Goal: Information Seeking & Learning: Learn about a topic

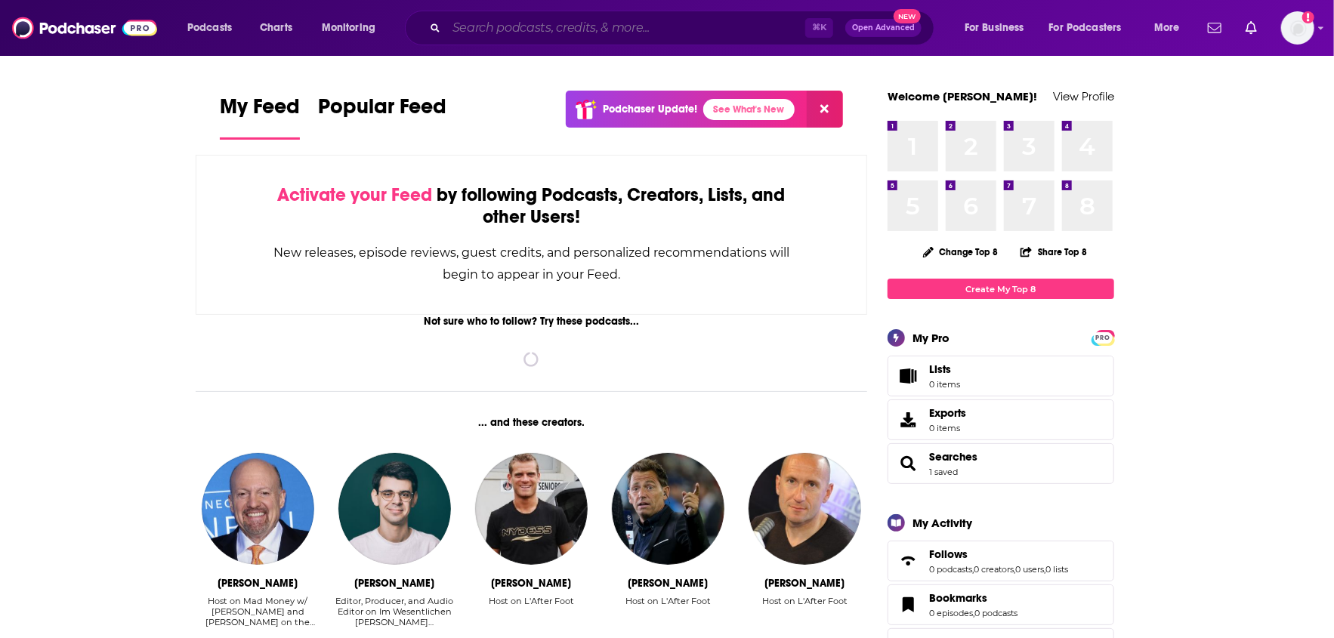
click at [654, 29] on input "Search podcasts, credits, & more..." at bounding box center [625, 28] width 359 height 24
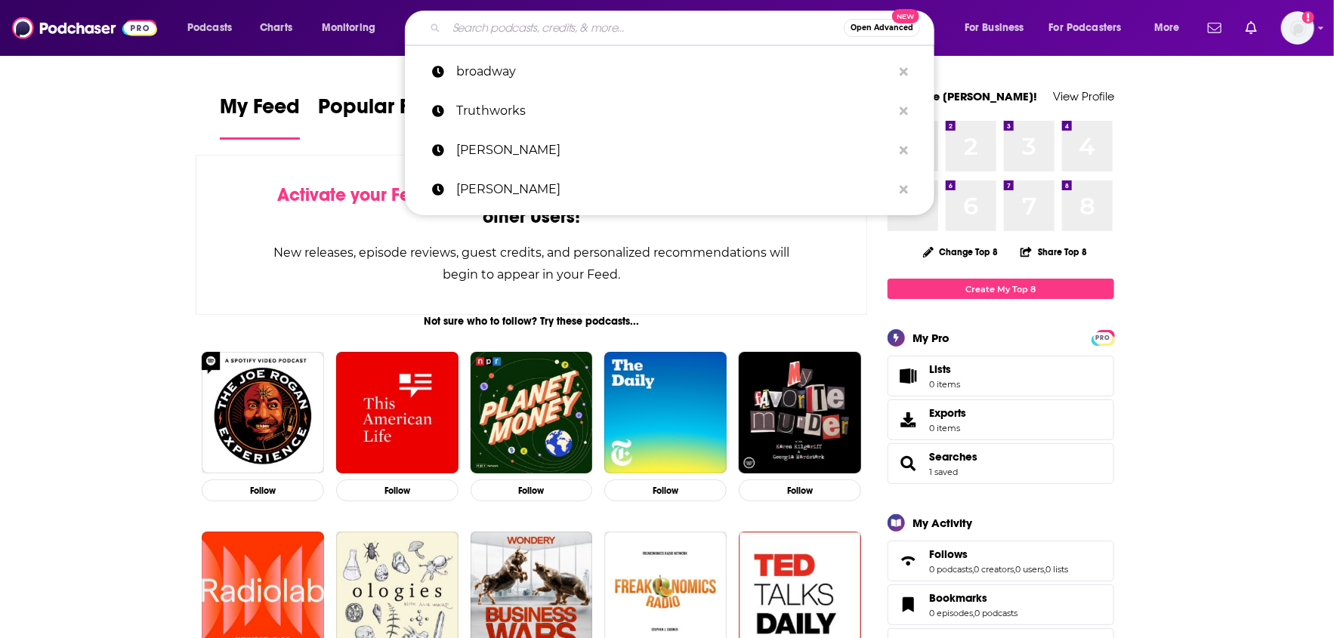
type input """
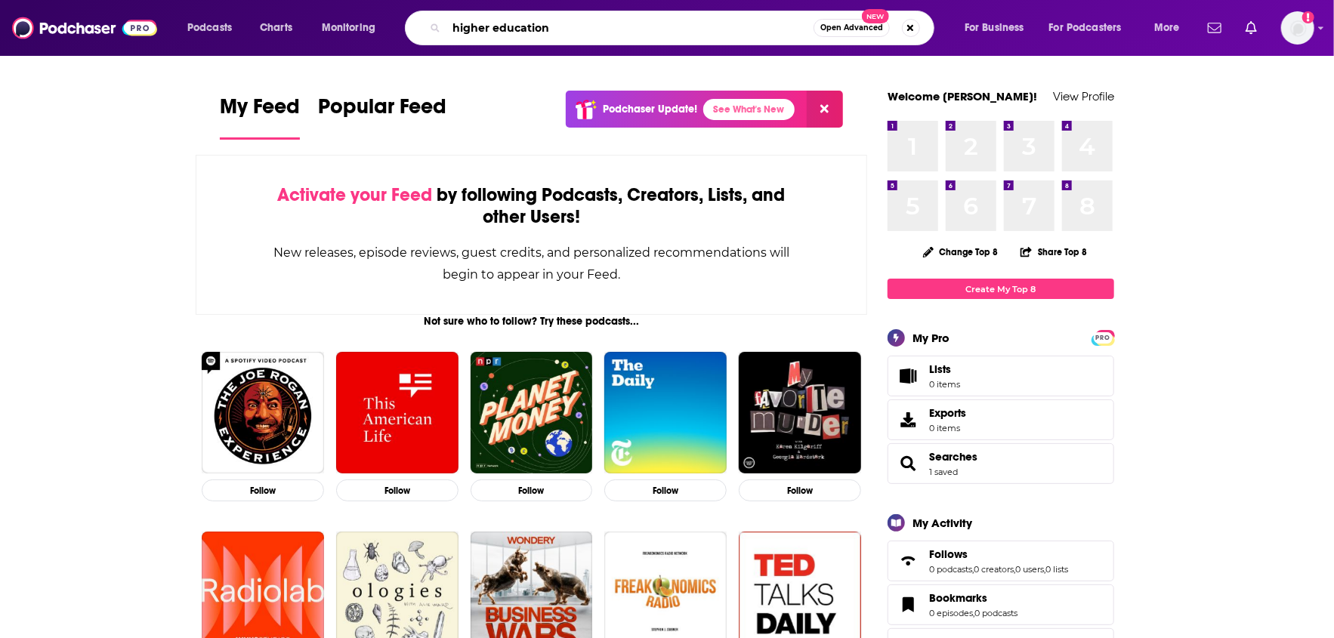
type input "higher education"
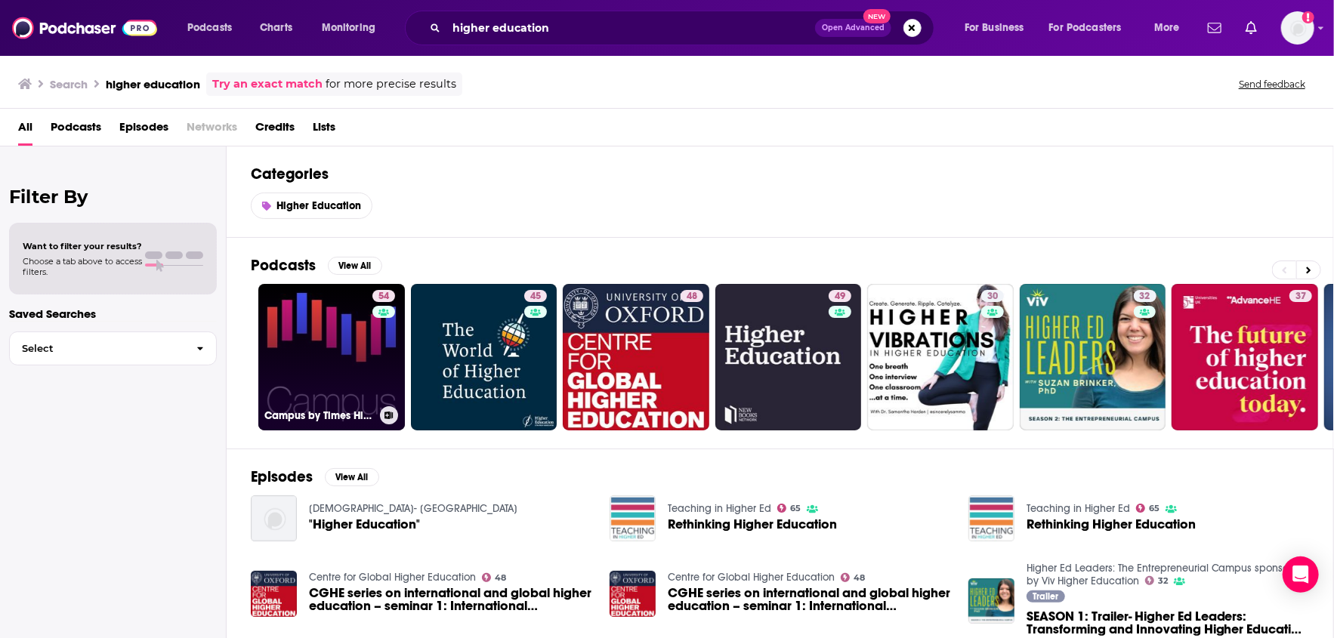
click at [335, 345] on link "54 Campus by Times Higher Education" at bounding box center [331, 357] width 146 height 146
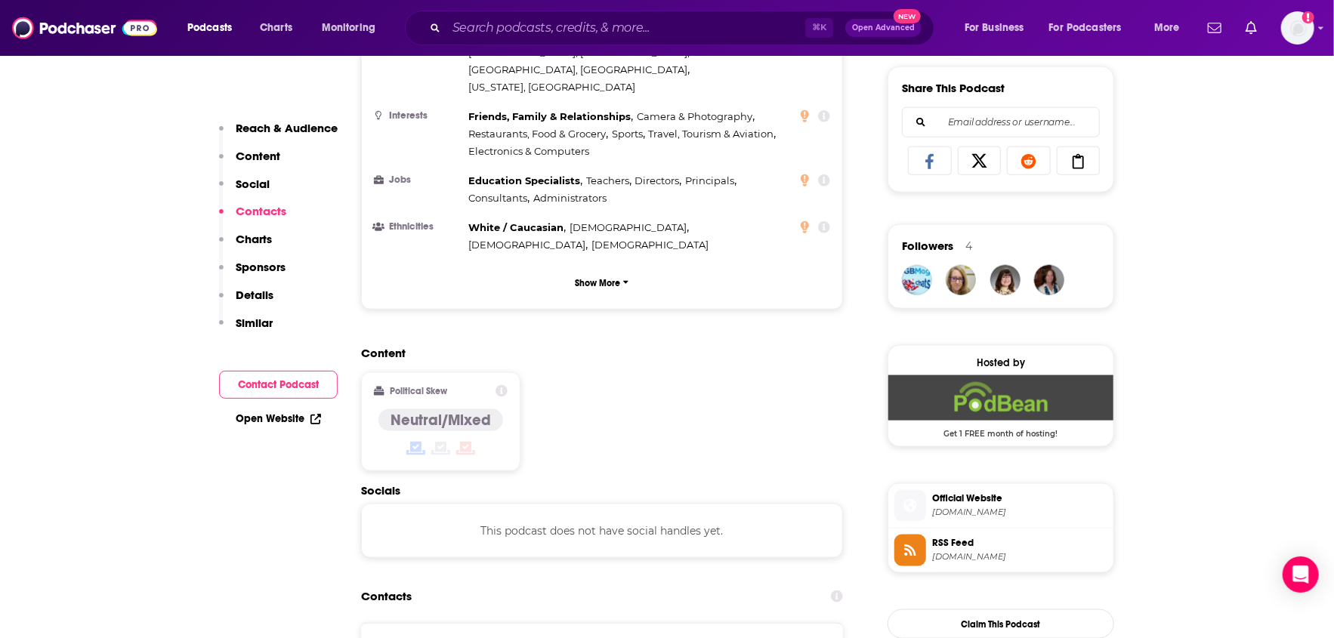
scroll to position [874, 0]
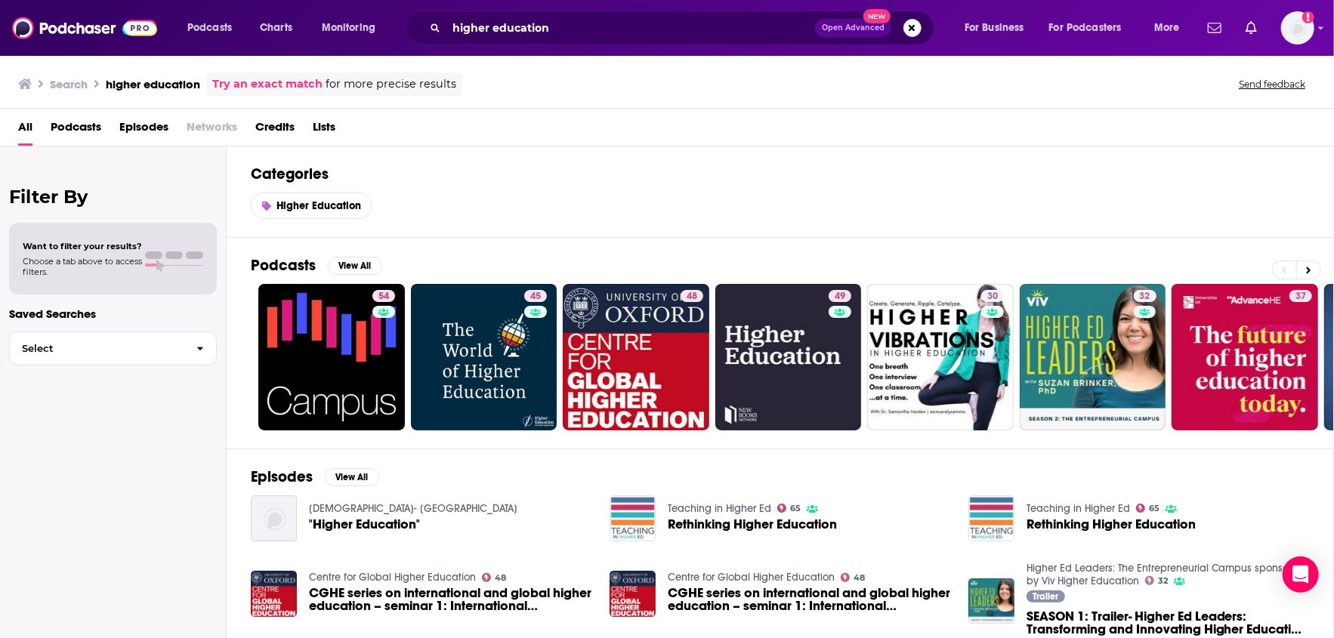
click at [76, 260] on span "Choose a tab above to access filters." at bounding box center [82, 266] width 119 height 21
click at [95, 266] on span "Choose a tab above to access filters." at bounding box center [82, 266] width 119 height 21
click at [112, 273] on span "Choose a tab above to access filters." at bounding box center [82, 266] width 119 height 21
click at [364, 258] on button "View All" at bounding box center [355, 266] width 54 height 18
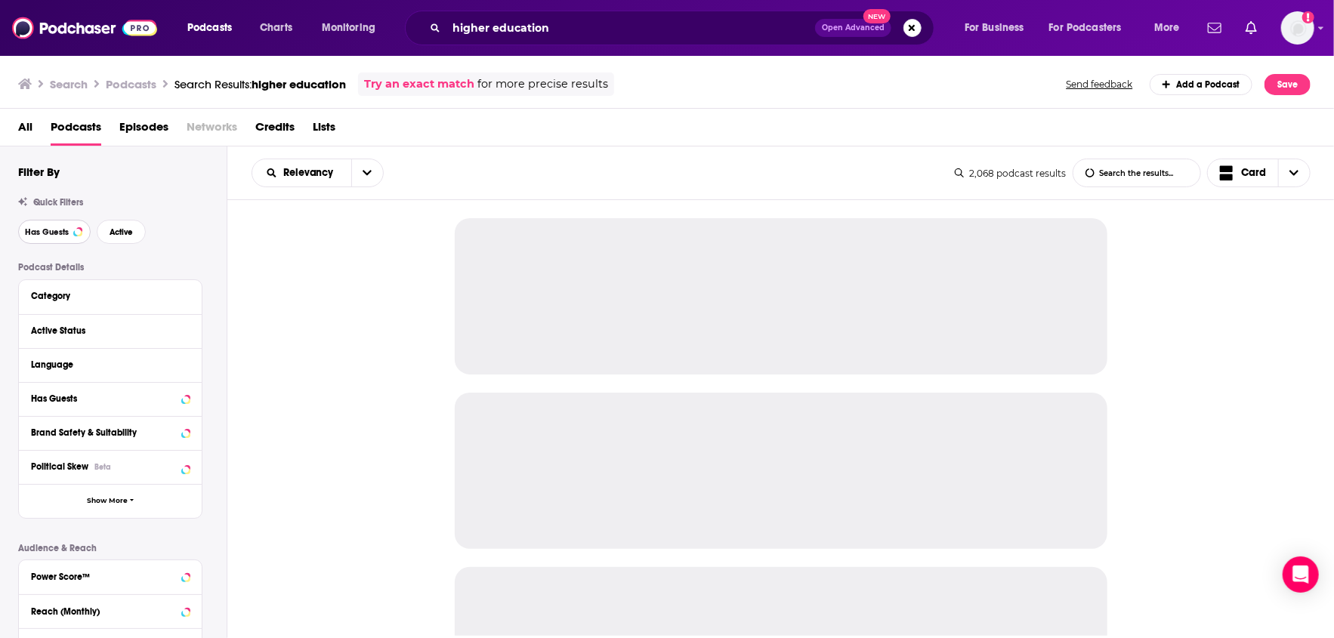
click at [52, 236] on span "Has Guests" at bounding box center [47, 232] width 44 height 8
click at [137, 235] on button "Active" at bounding box center [121, 232] width 49 height 24
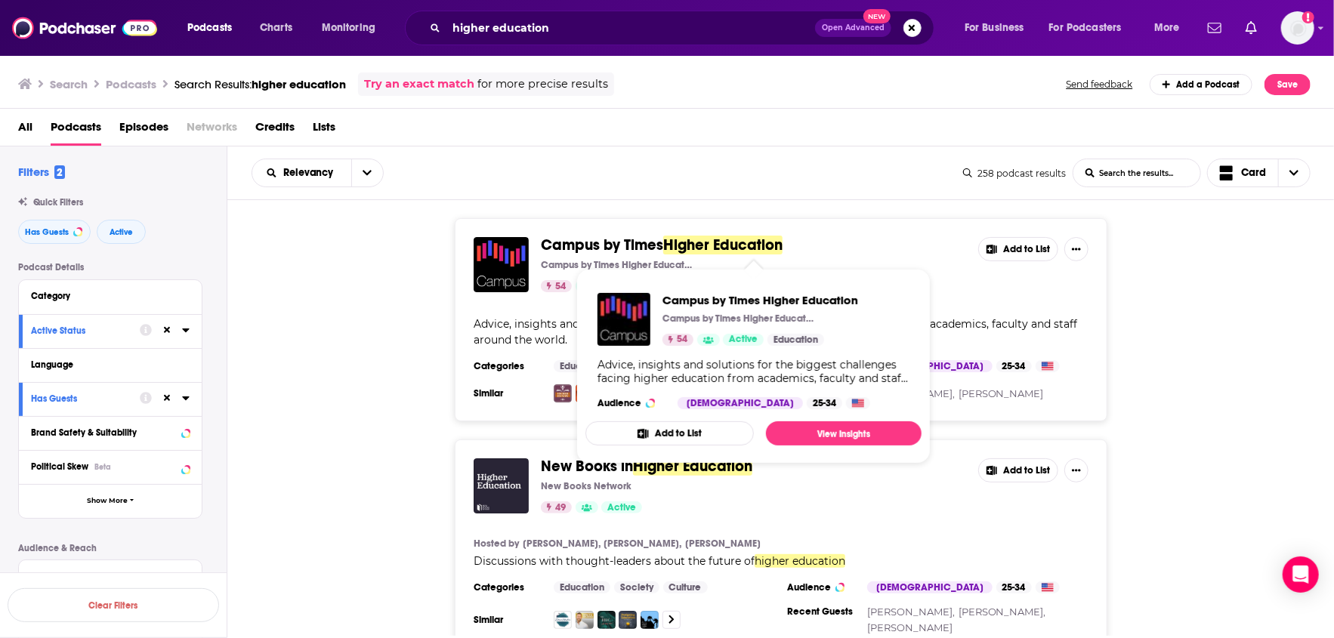
click at [709, 245] on span "Higher Education" at bounding box center [722, 245] width 119 height 19
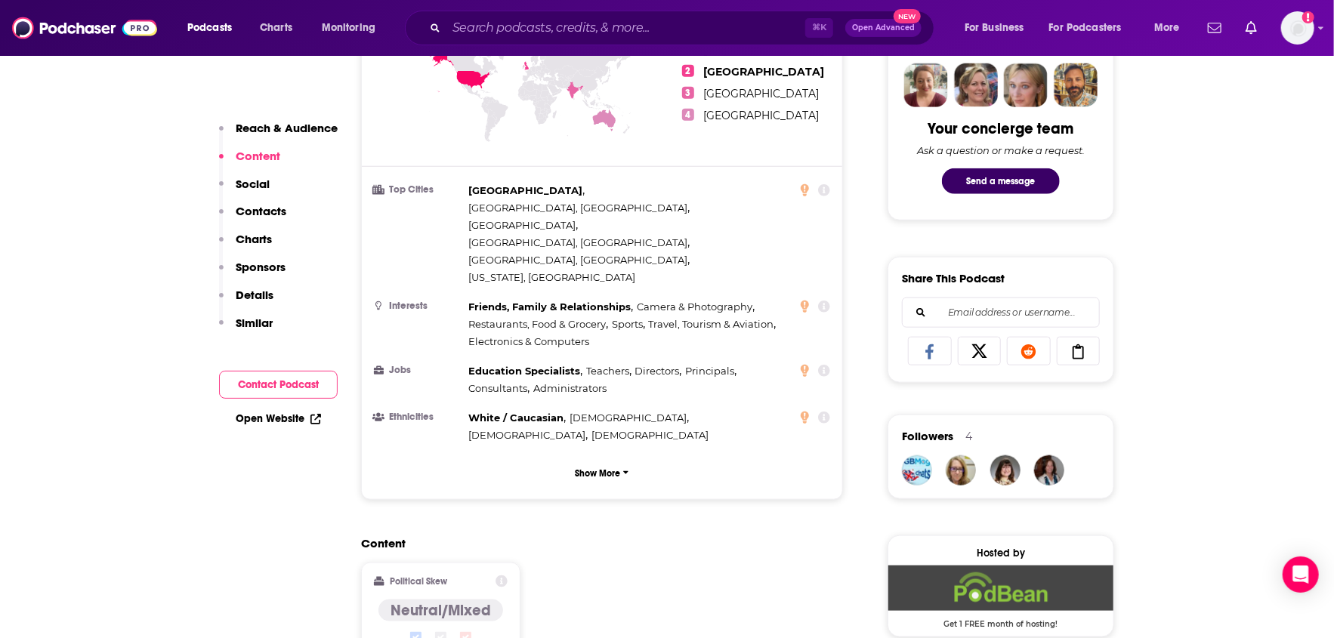
scroll to position [740, 0]
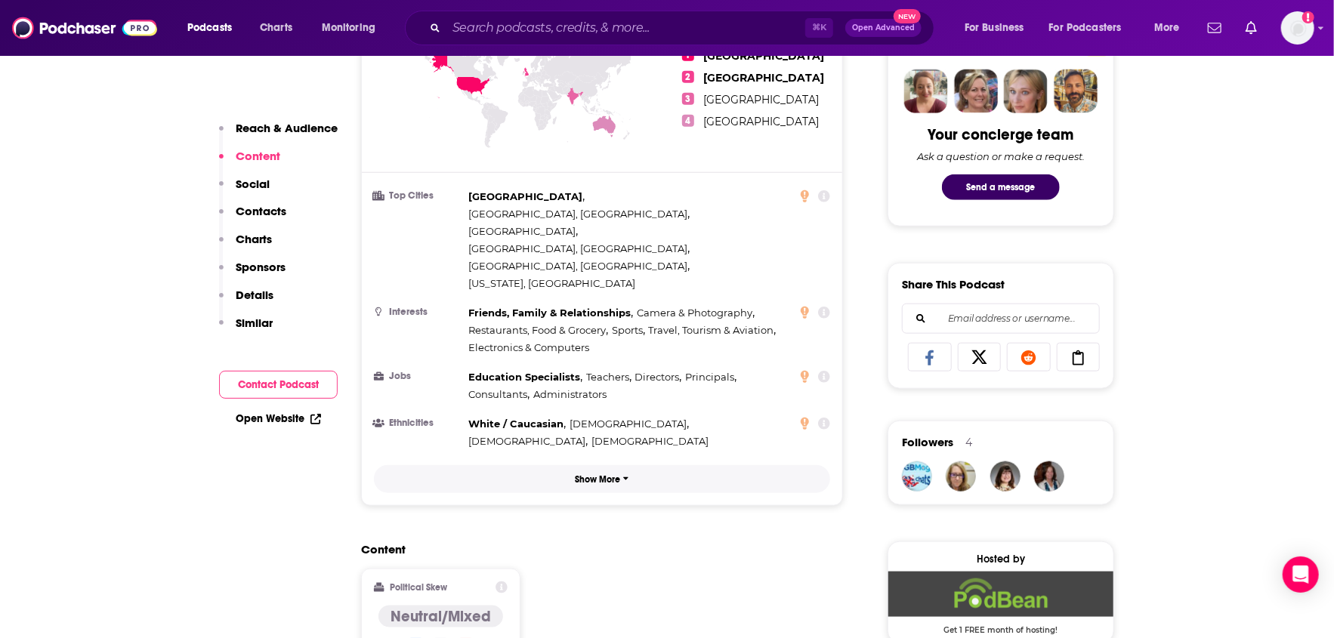
click at [599, 474] on p "Show More" at bounding box center [597, 479] width 45 height 11
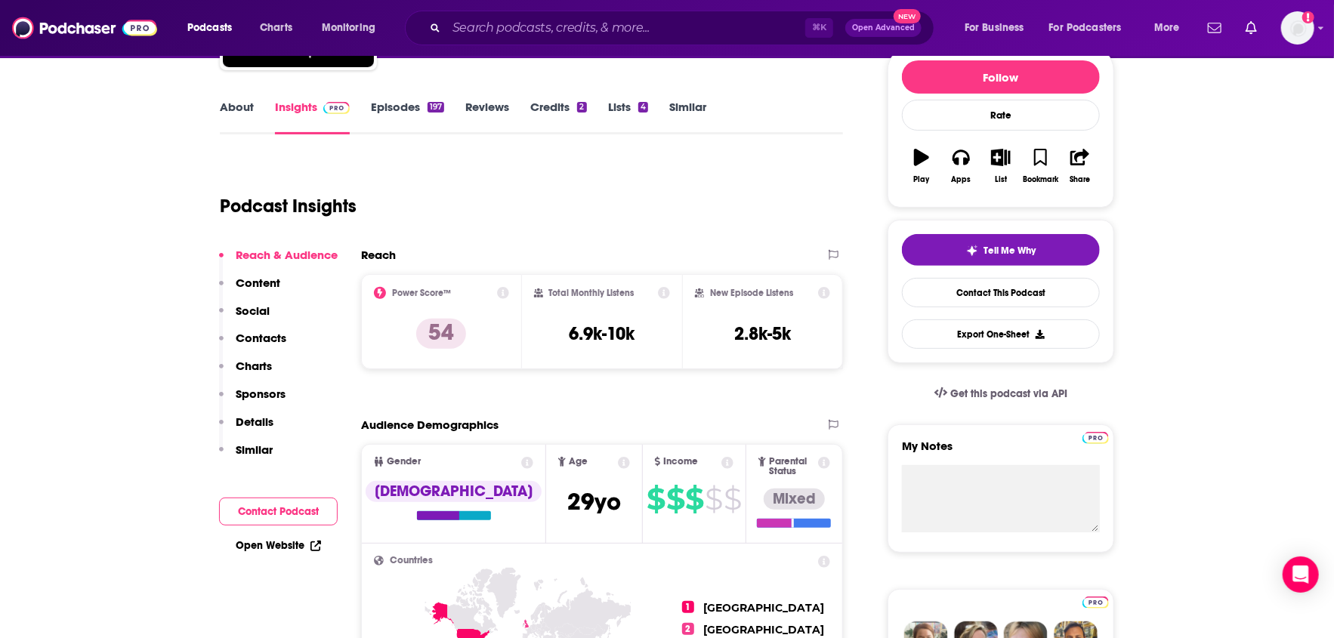
scroll to position [187, 0]
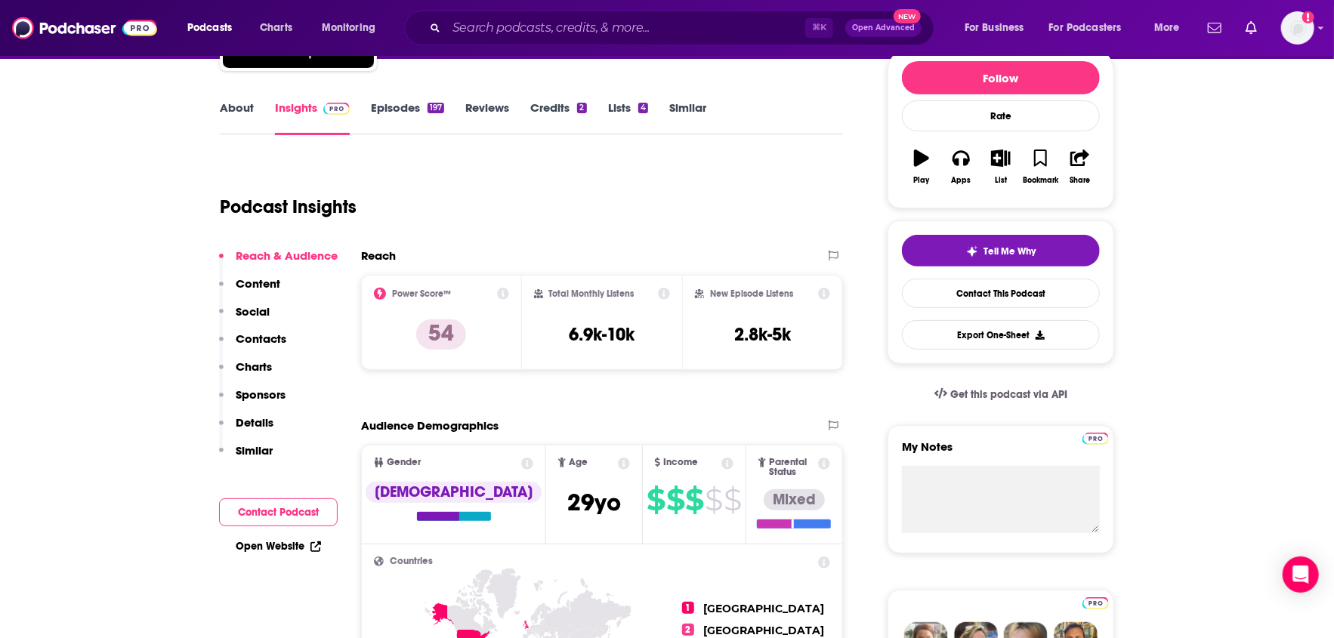
click at [272, 276] on p "Content" at bounding box center [258, 283] width 45 height 14
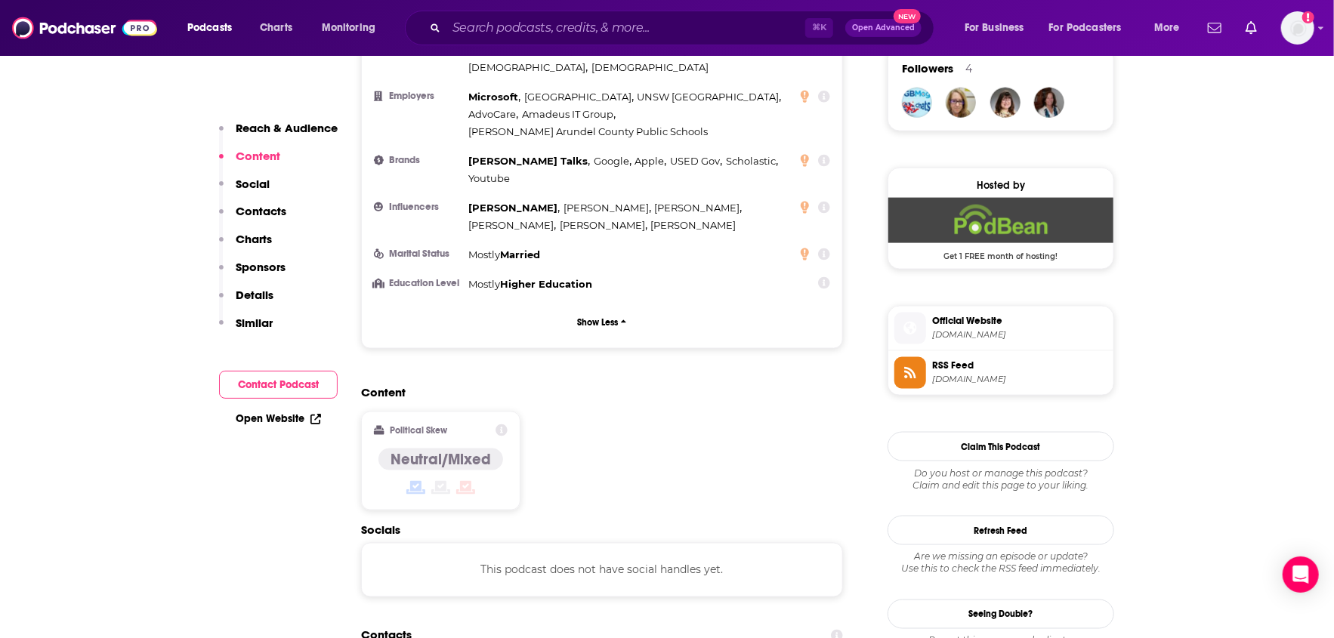
scroll to position [1160, 0]
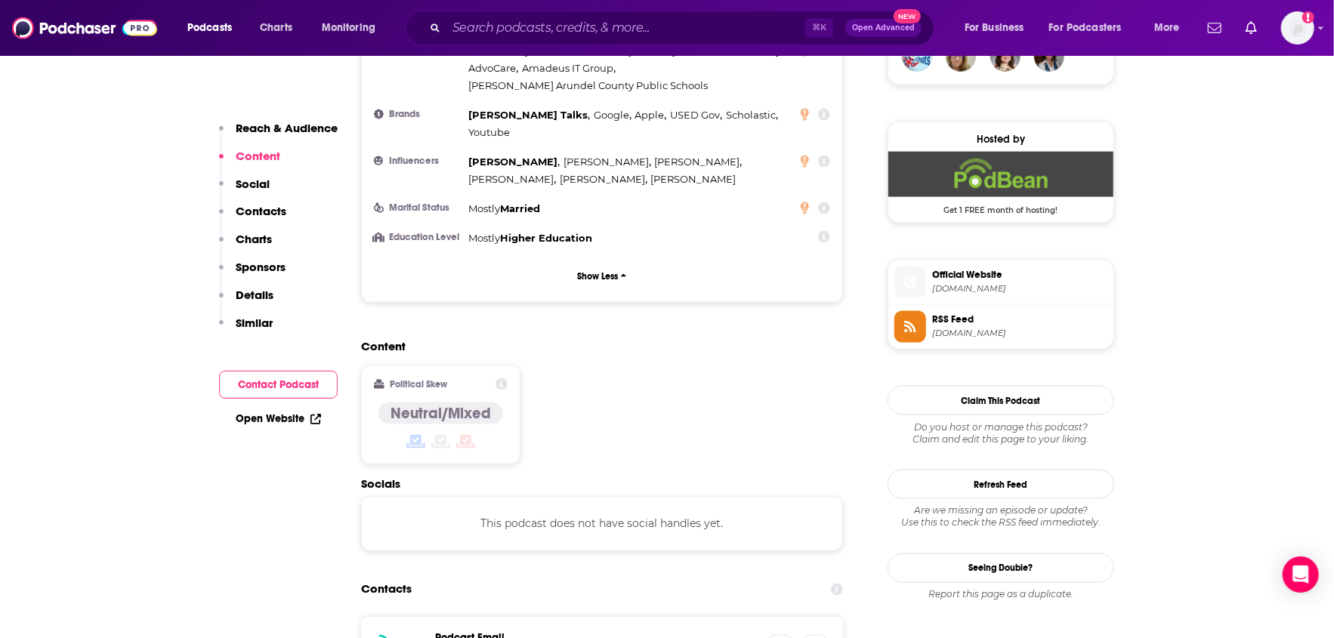
click at [261, 190] on p "Social" at bounding box center [253, 184] width 34 height 14
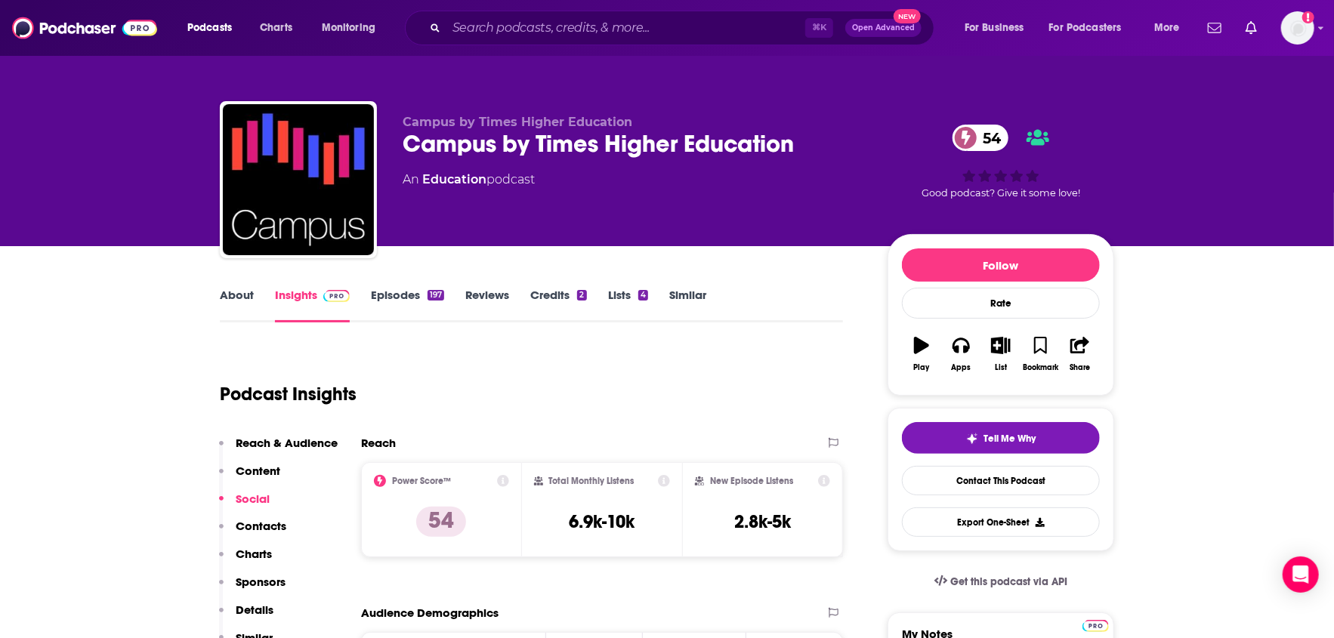
scroll to position [0, 0]
click at [262, 529] on p "Contacts" at bounding box center [261, 526] width 51 height 14
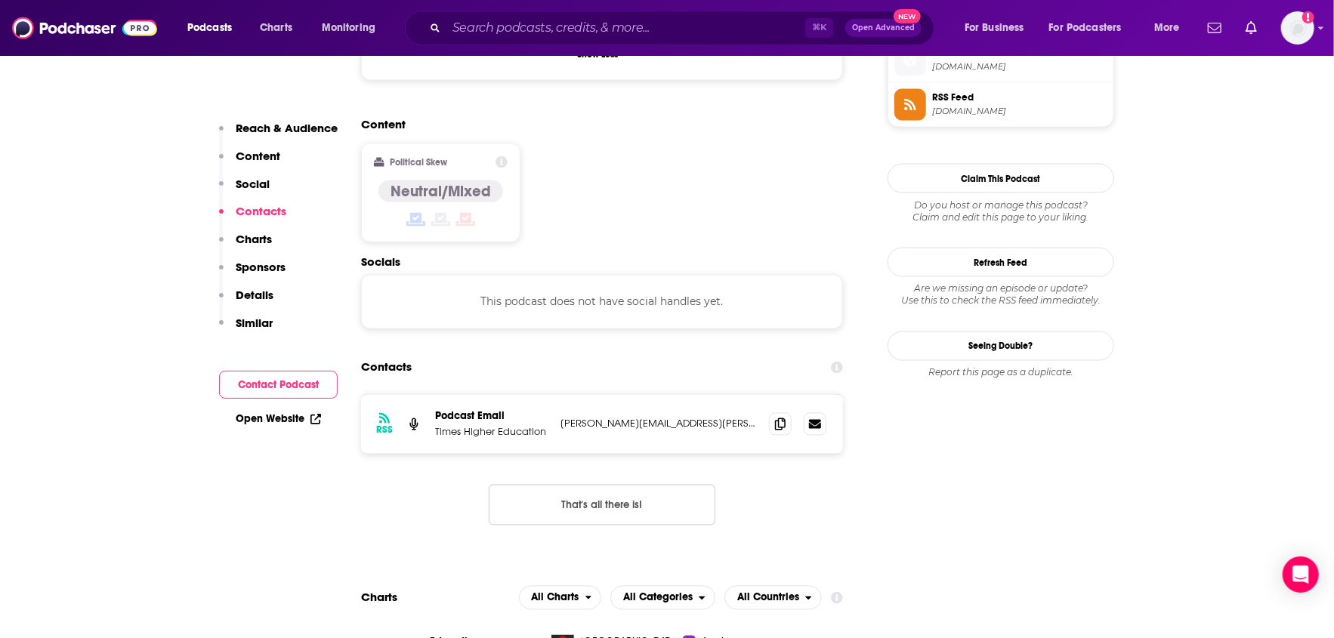
scroll to position [1397, 0]
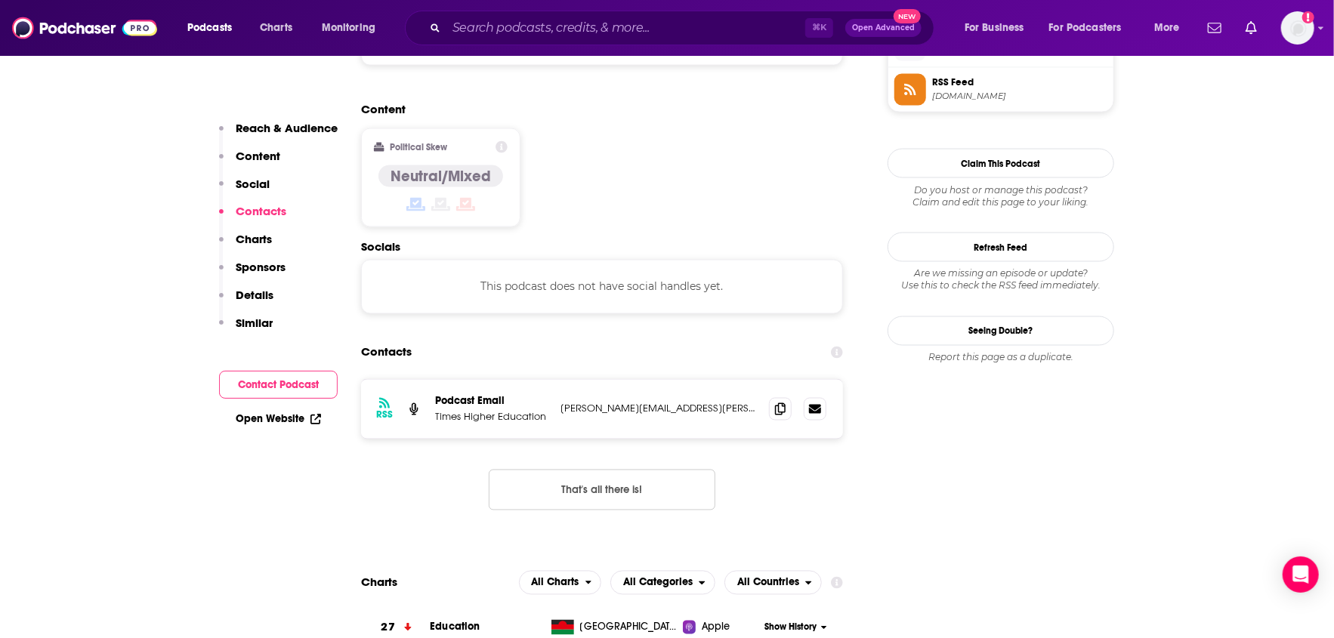
click at [259, 237] on p "Charts" at bounding box center [254, 239] width 36 height 14
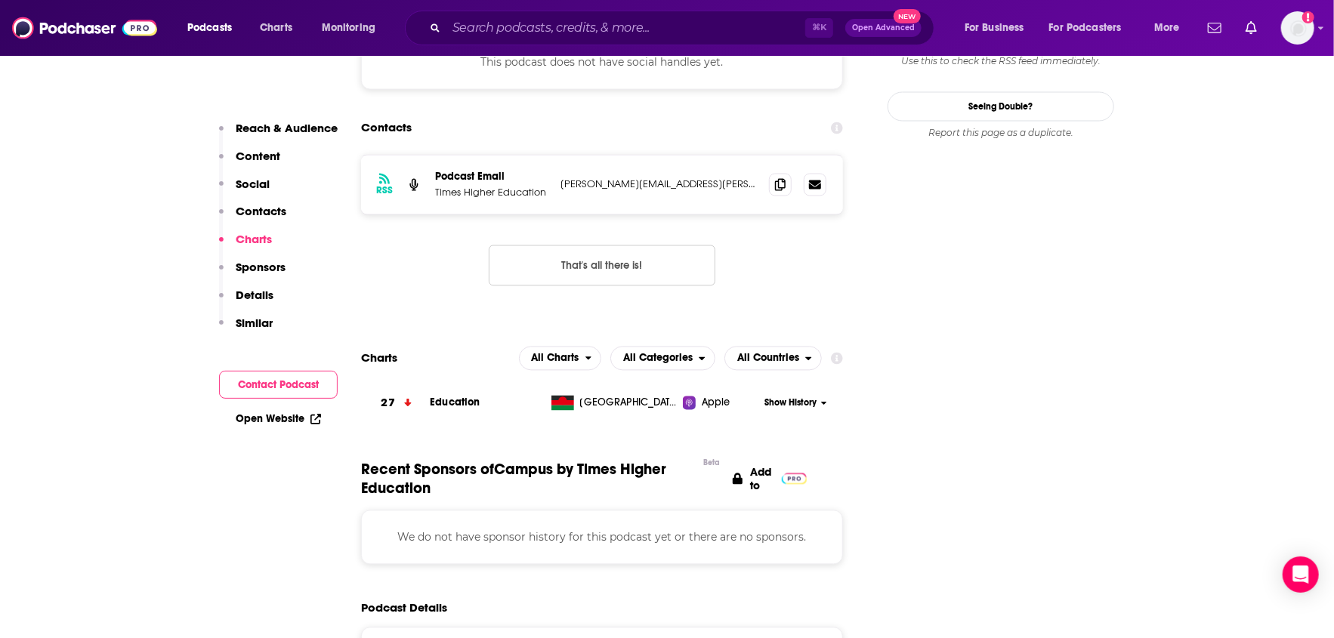
scroll to position [1630, 0]
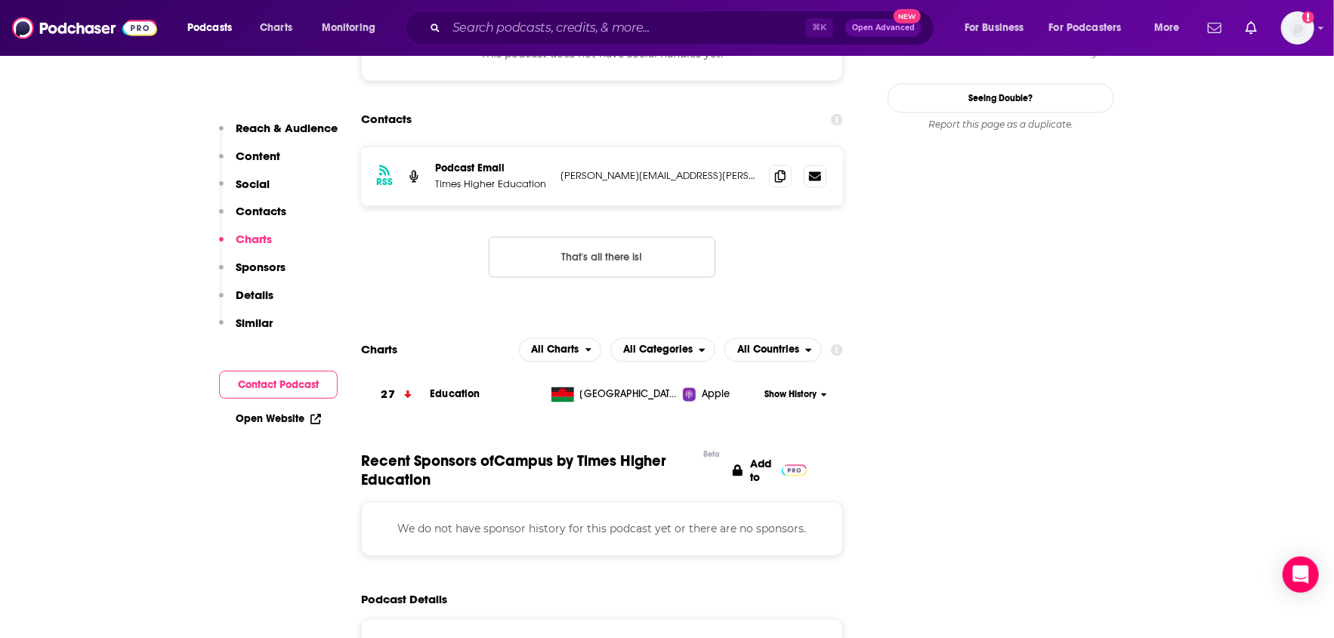
click at [260, 266] on p "Sponsors" at bounding box center [261, 267] width 50 height 14
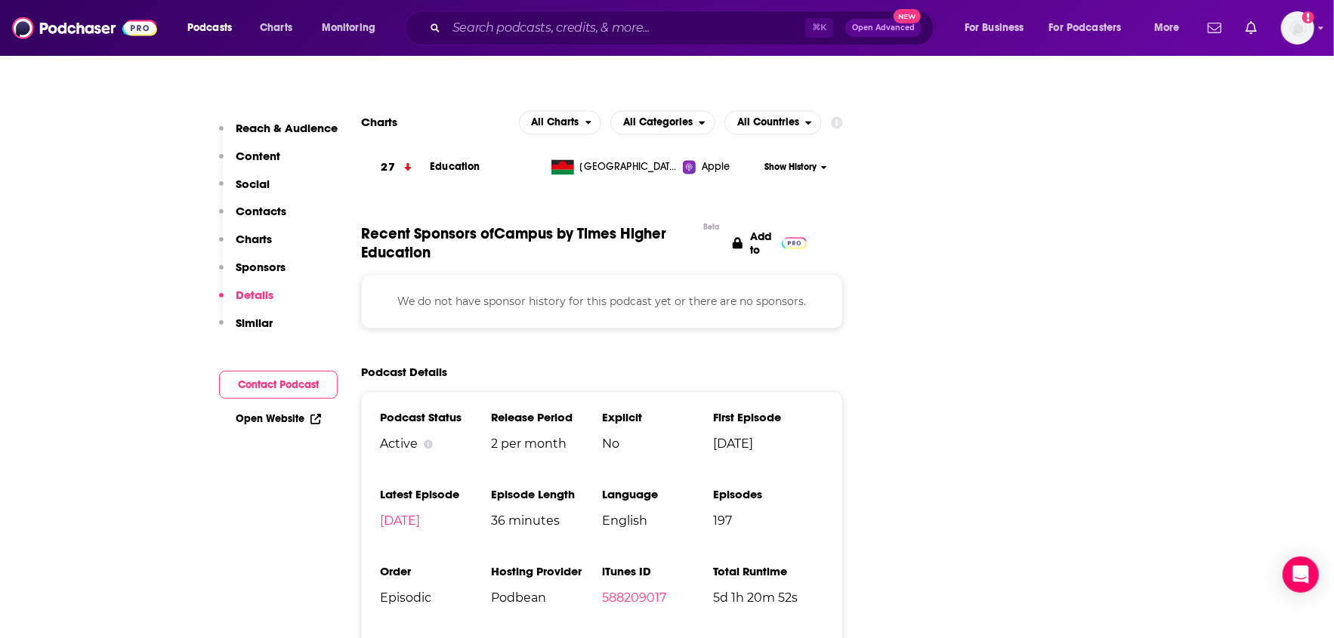
scroll to position [1859, 0]
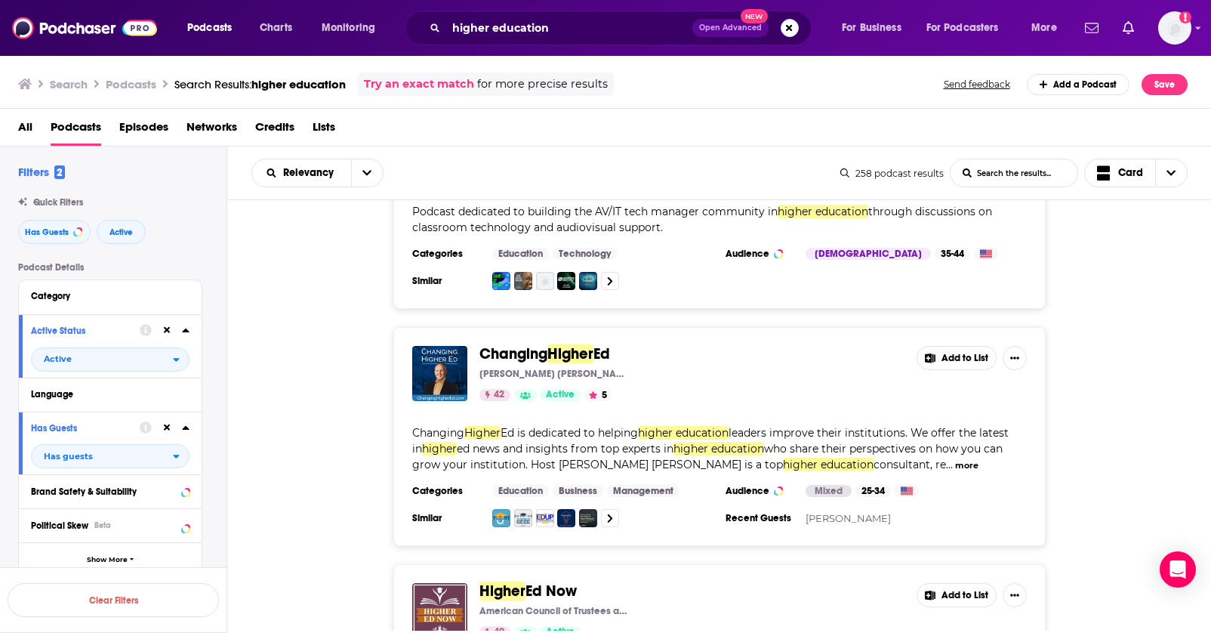
scroll to position [2033, 0]
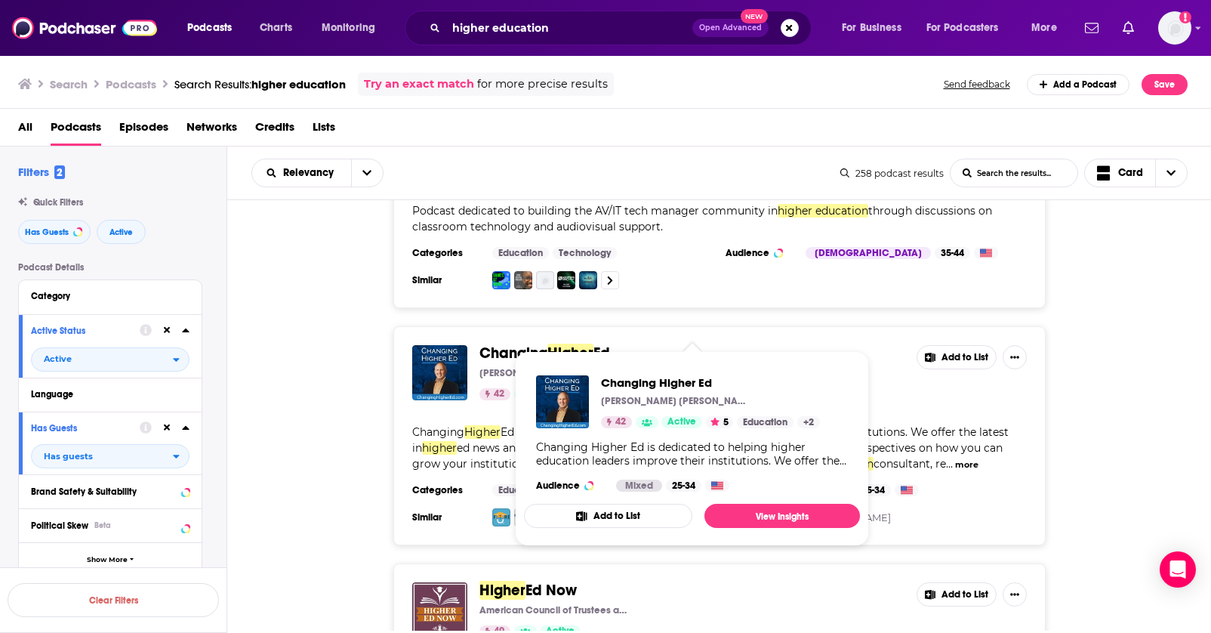
click at [523, 344] on span "Changing" at bounding box center [514, 353] width 68 height 19
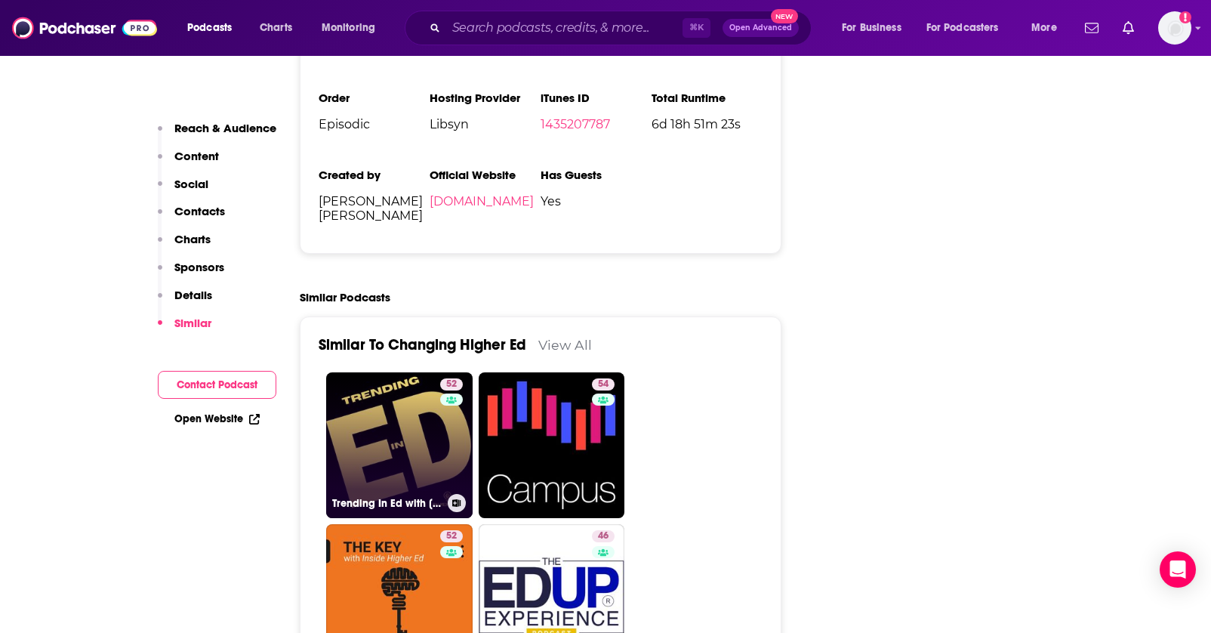
scroll to position [2068, 0]
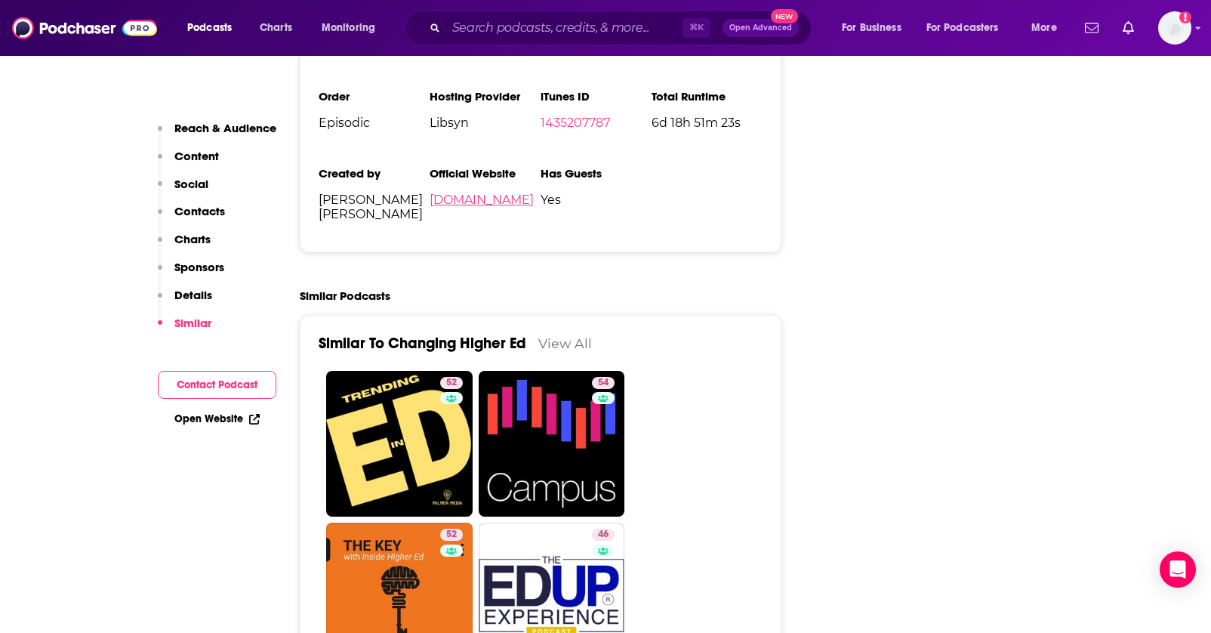
click at [525, 193] on link "changinghighered.com" at bounding box center [482, 200] width 104 height 14
